Goal: Information Seeking & Learning: Learn about a topic

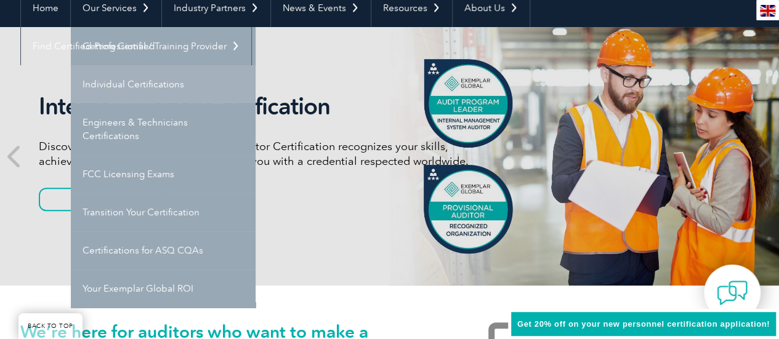
scroll to position [124, 0]
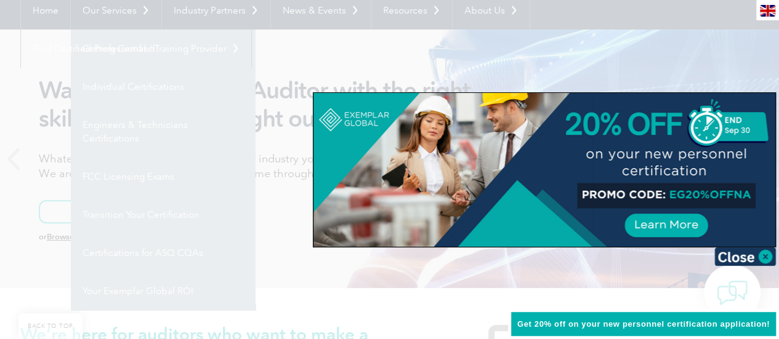
click at [23, 74] on div at bounding box center [389, 169] width 779 height 339
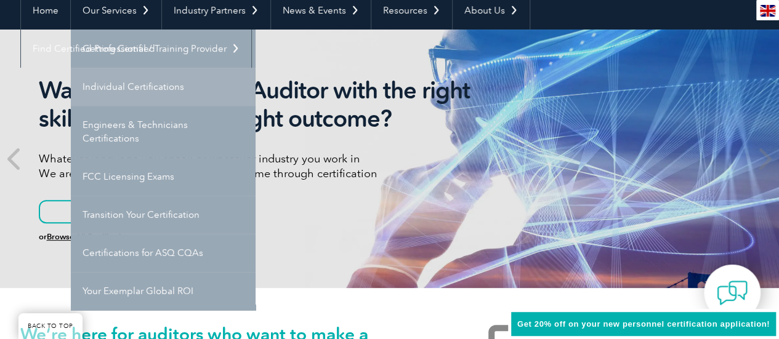
click at [197, 93] on link "Individual Certifications" at bounding box center [163, 87] width 185 height 38
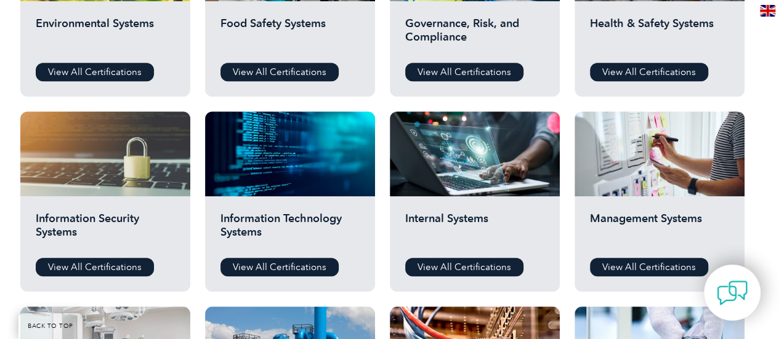
scroll to position [549, 0]
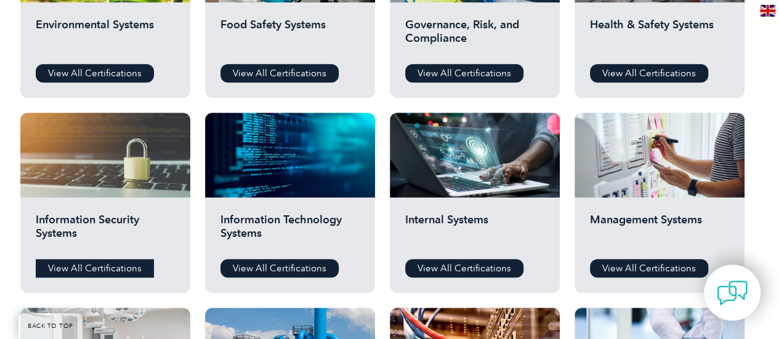
click at [116, 260] on link "View All Certifications" at bounding box center [95, 268] width 118 height 18
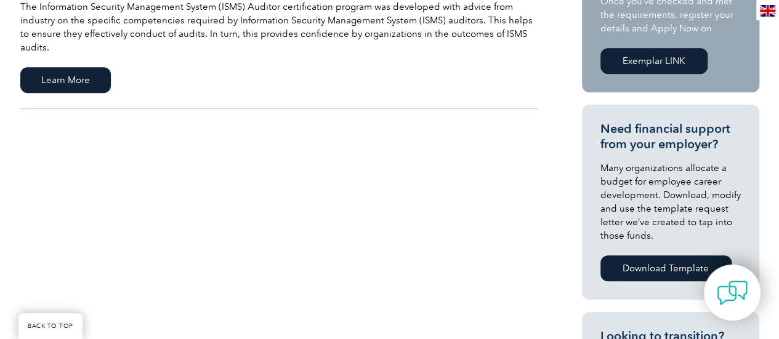
scroll to position [361, 0]
click at [80, 66] on span "Learn More" at bounding box center [65, 79] width 90 height 26
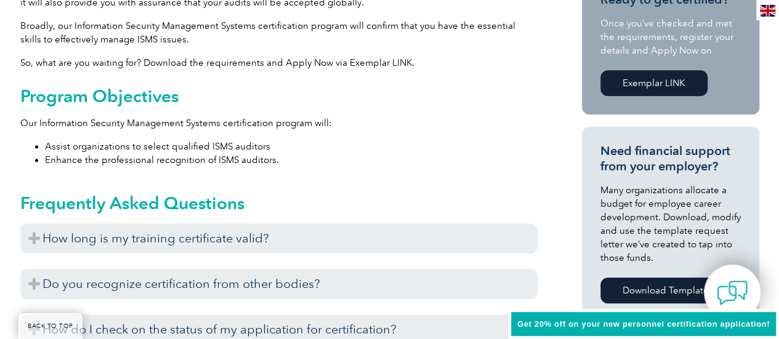
scroll to position [464, 0]
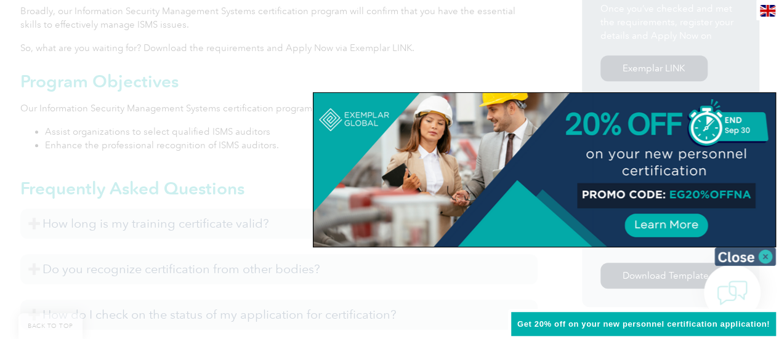
click at [769, 257] on img at bounding box center [745, 256] width 62 height 18
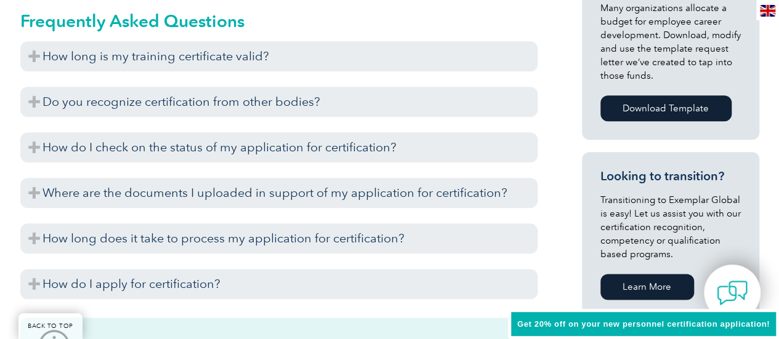
scroll to position [633, 0]
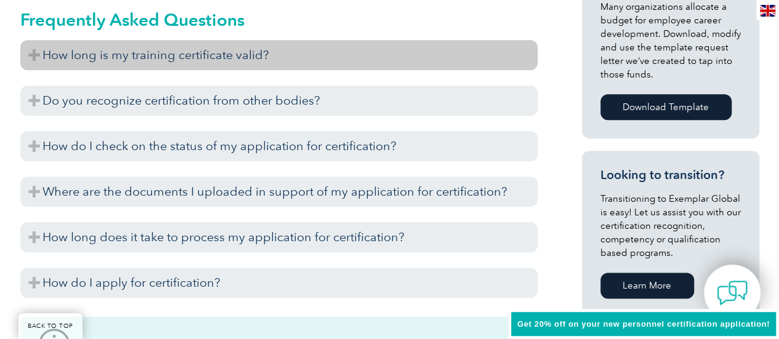
click at [330, 52] on h3 "How long is my training certificate valid?" at bounding box center [278, 55] width 517 height 30
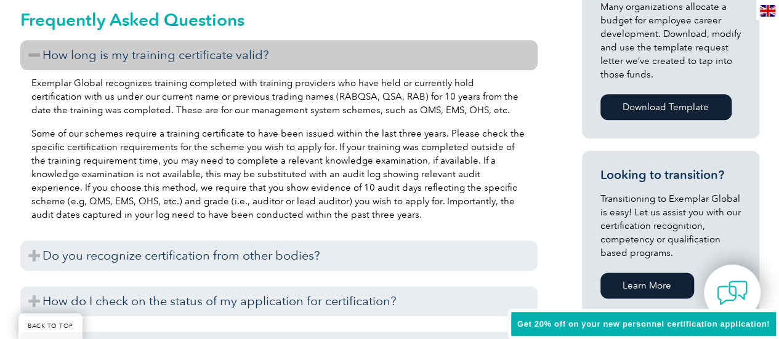
click at [330, 52] on h3 "How long is my training certificate valid?" at bounding box center [278, 55] width 517 height 30
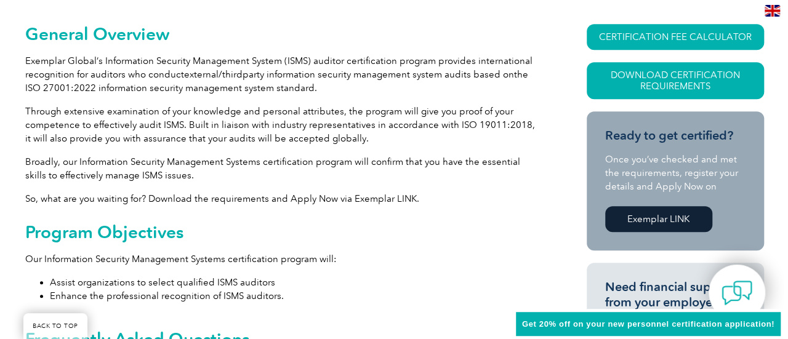
scroll to position [314, 0]
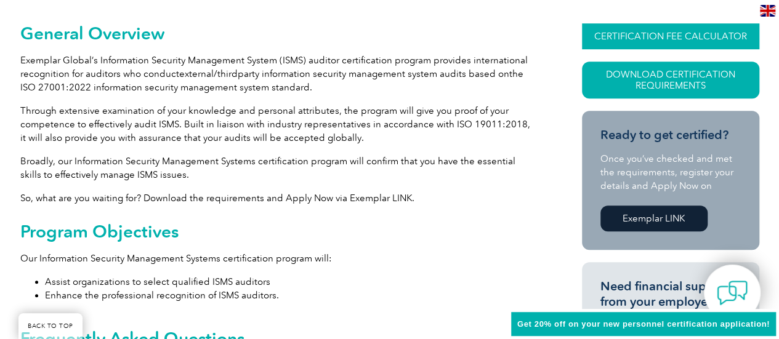
click at [659, 31] on link "CERTIFICATION FEE CALCULATOR" at bounding box center [670, 36] width 177 height 26
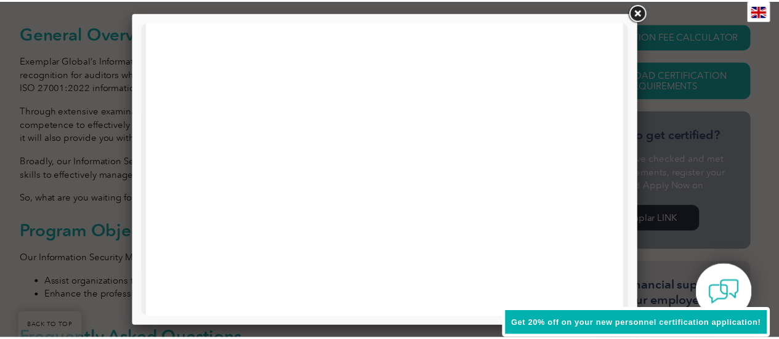
scroll to position [386, 0]
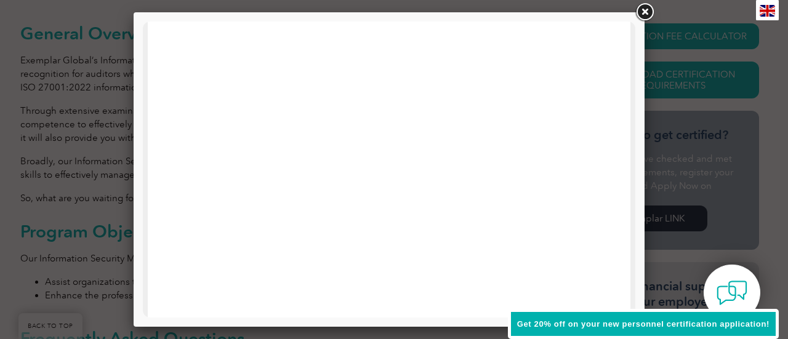
click at [643, 12] on link at bounding box center [644, 12] width 22 height 22
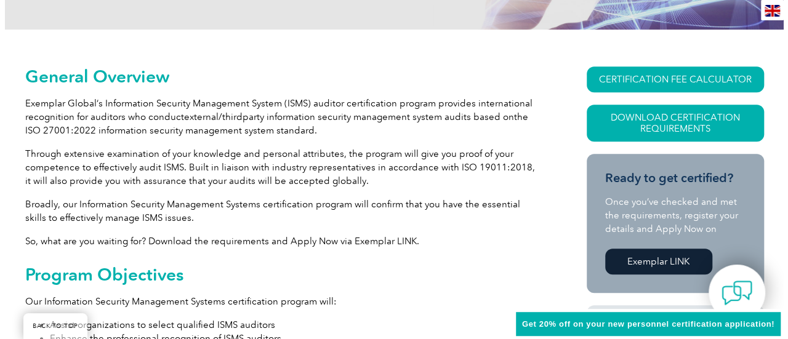
scroll to position [272, 0]
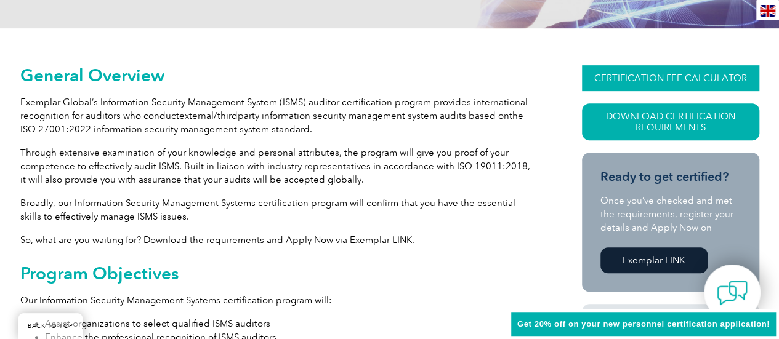
click at [661, 67] on link "CERTIFICATION FEE CALCULATOR" at bounding box center [670, 78] width 177 height 26
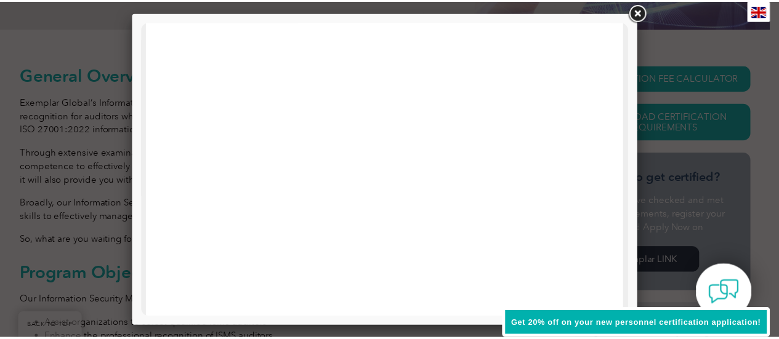
scroll to position [142, 0]
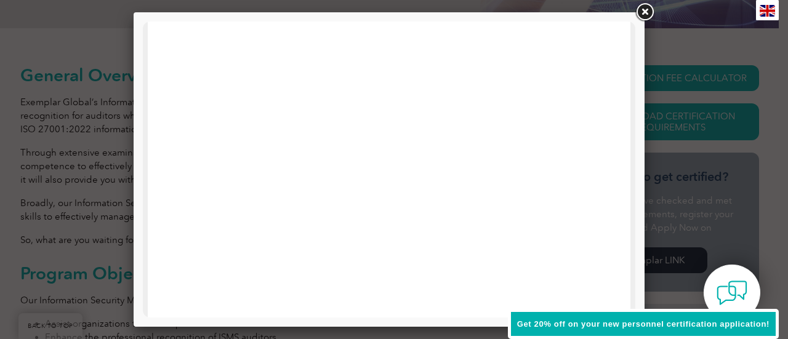
click at [641, 9] on link at bounding box center [644, 12] width 22 height 22
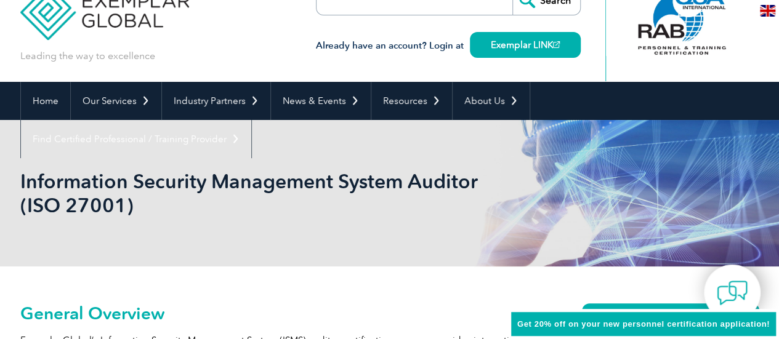
scroll to position [0, 0]
